Goal: Task Accomplishment & Management: Manage account settings

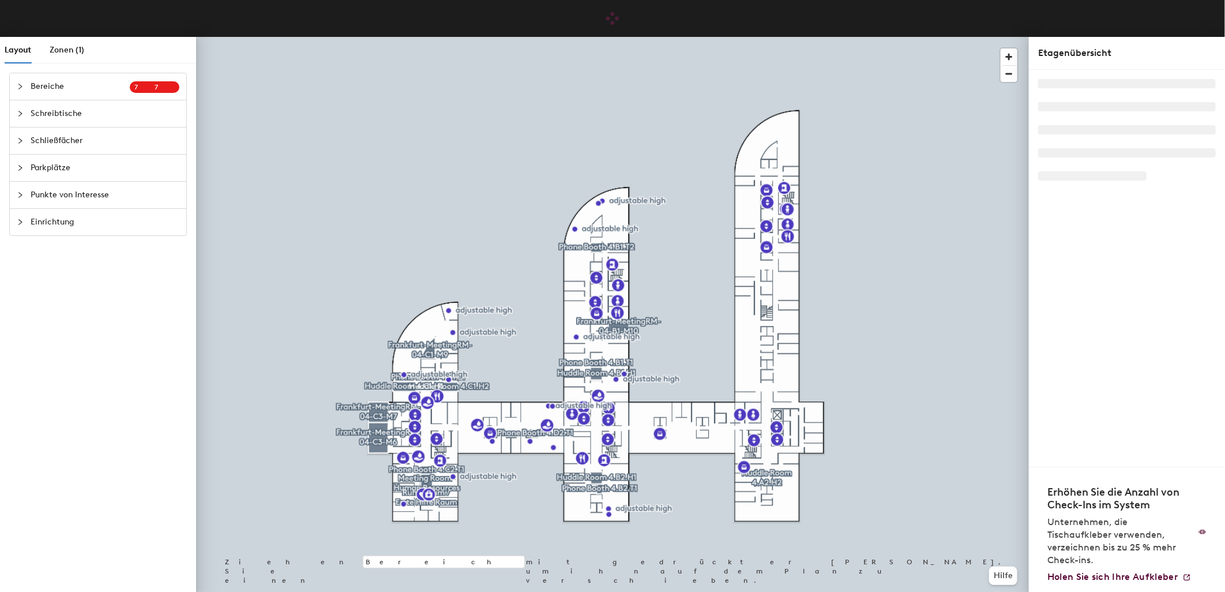
click at [32, 112] on span "Schreibtische" at bounding box center [105, 113] width 149 height 27
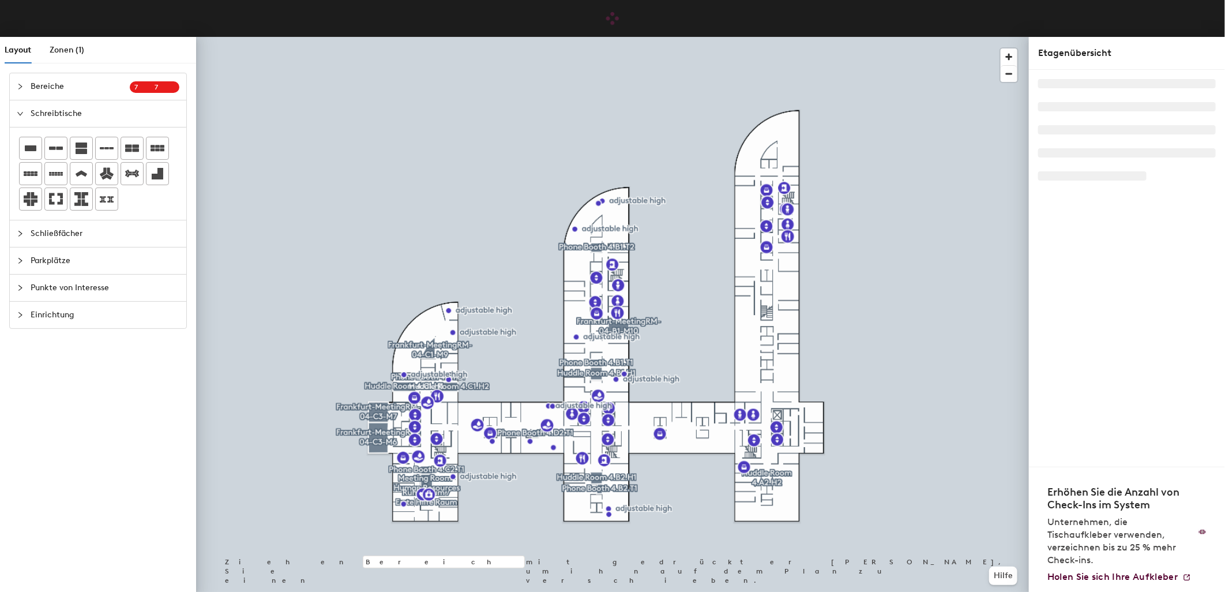
click at [20, 115] on icon "expanded" at bounding box center [20, 113] width 6 height 3
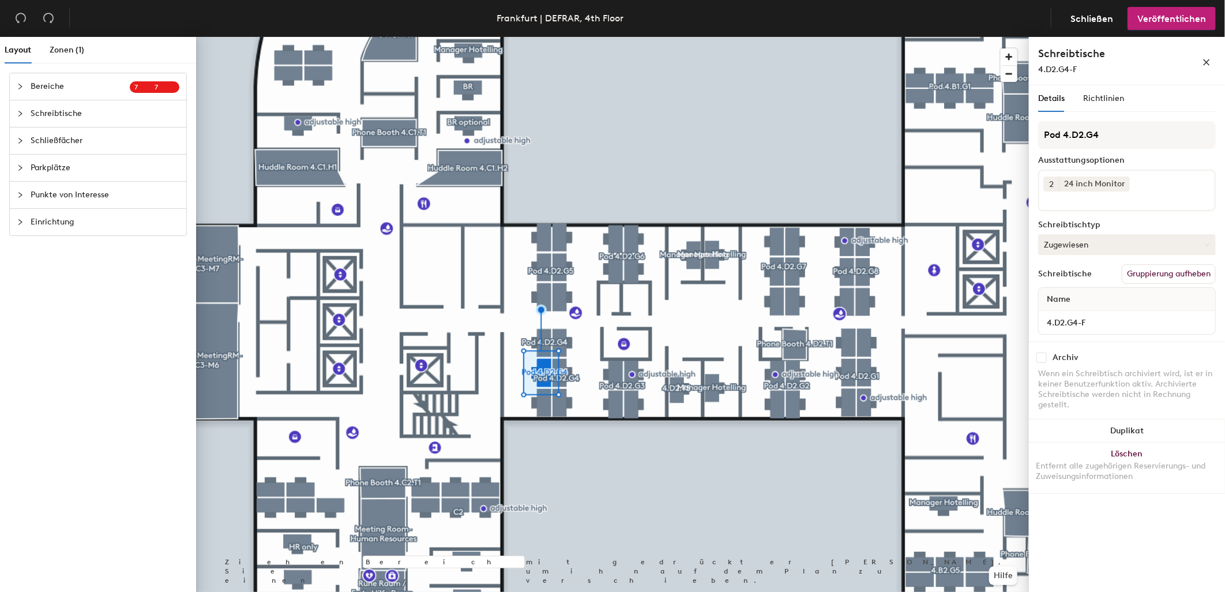
click at [1089, 238] on button "Zugewiesen" at bounding box center [1127, 244] width 178 height 21
click at [1082, 312] on div "Temporär reservierbar" at bounding box center [1095, 314] width 115 height 17
click at [1169, 21] on span "Veröffentlichen" at bounding box center [1171, 18] width 69 height 11
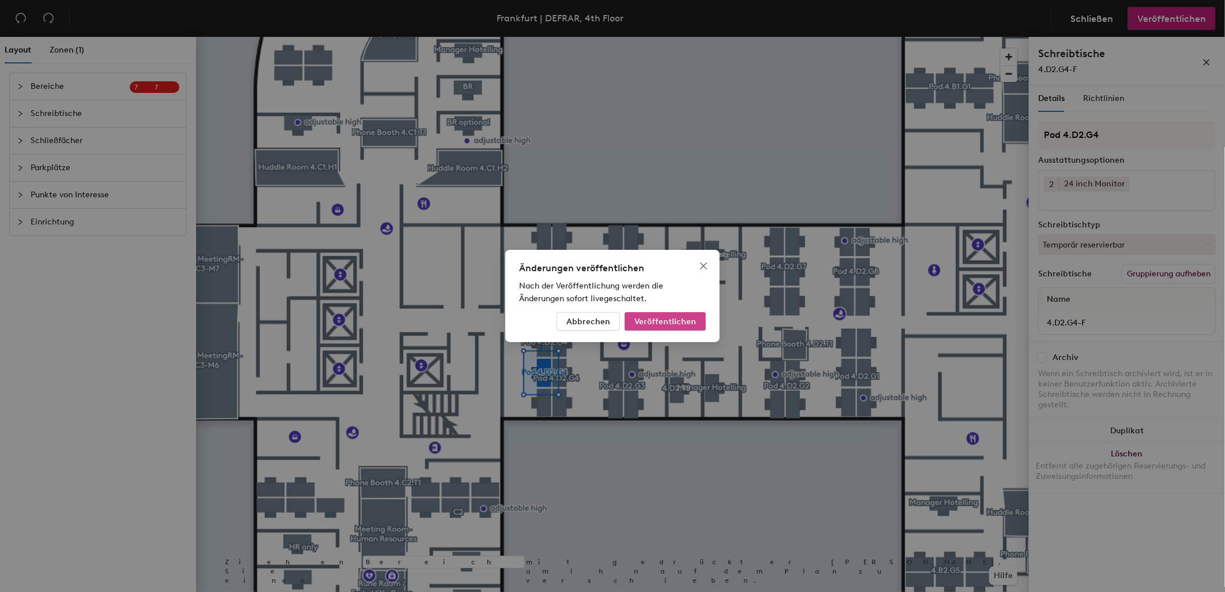
click at [673, 317] on span "Veröffentlichen" at bounding box center [665, 322] width 62 height 10
